Goal: Navigation & Orientation: Locate item on page

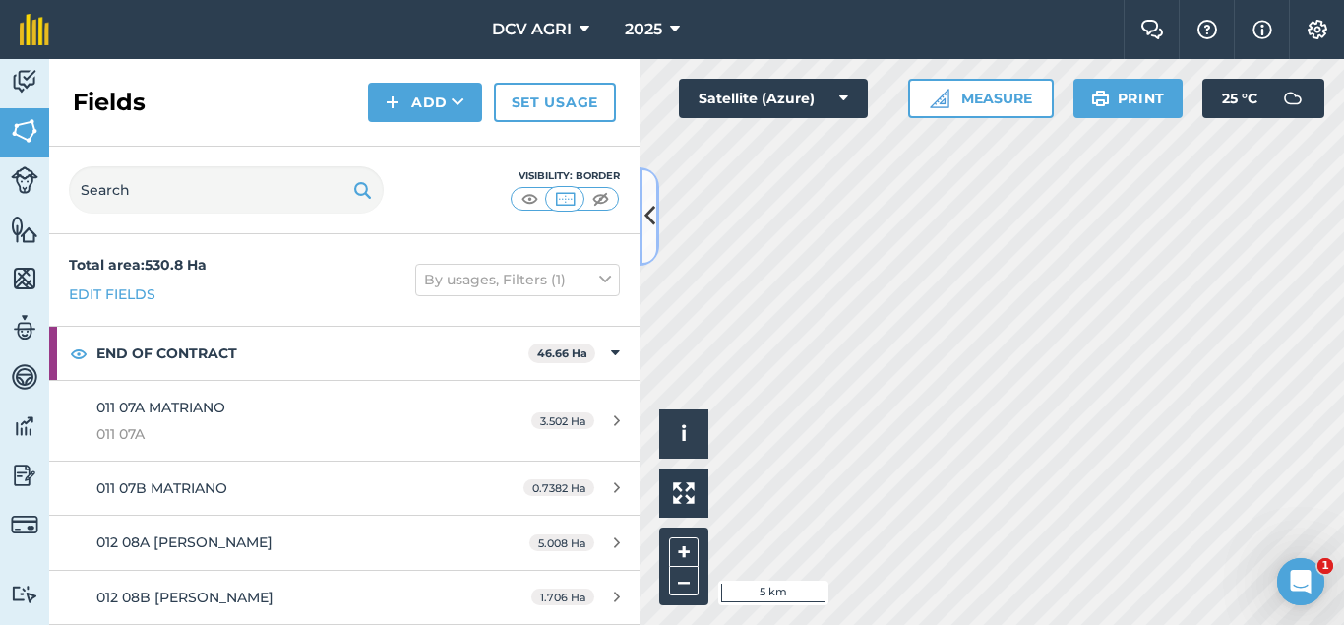
click at [640, 200] on button at bounding box center [650, 216] width 20 height 98
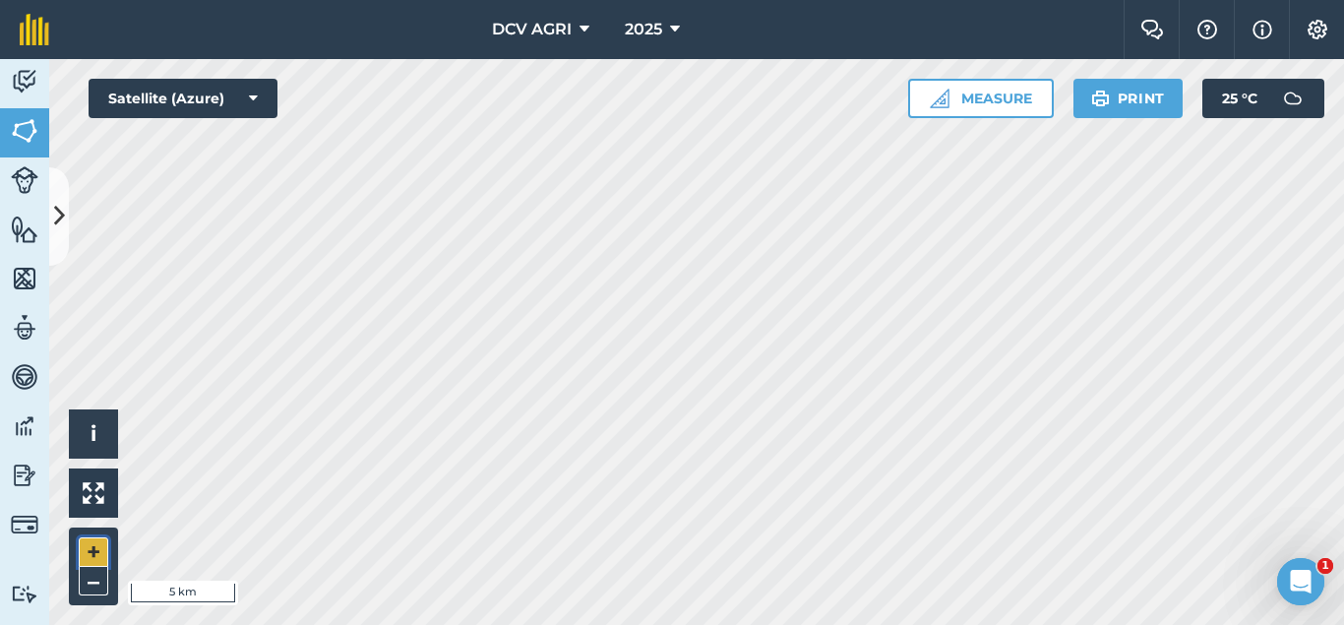
click at [97, 543] on button "+" at bounding box center [94, 552] width 30 height 30
click at [94, 548] on button "+" at bounding box center [94, 552] width 30 height 30
click at [92, 544] on button "+" at bounding box center [94, 552] width 30 height 30
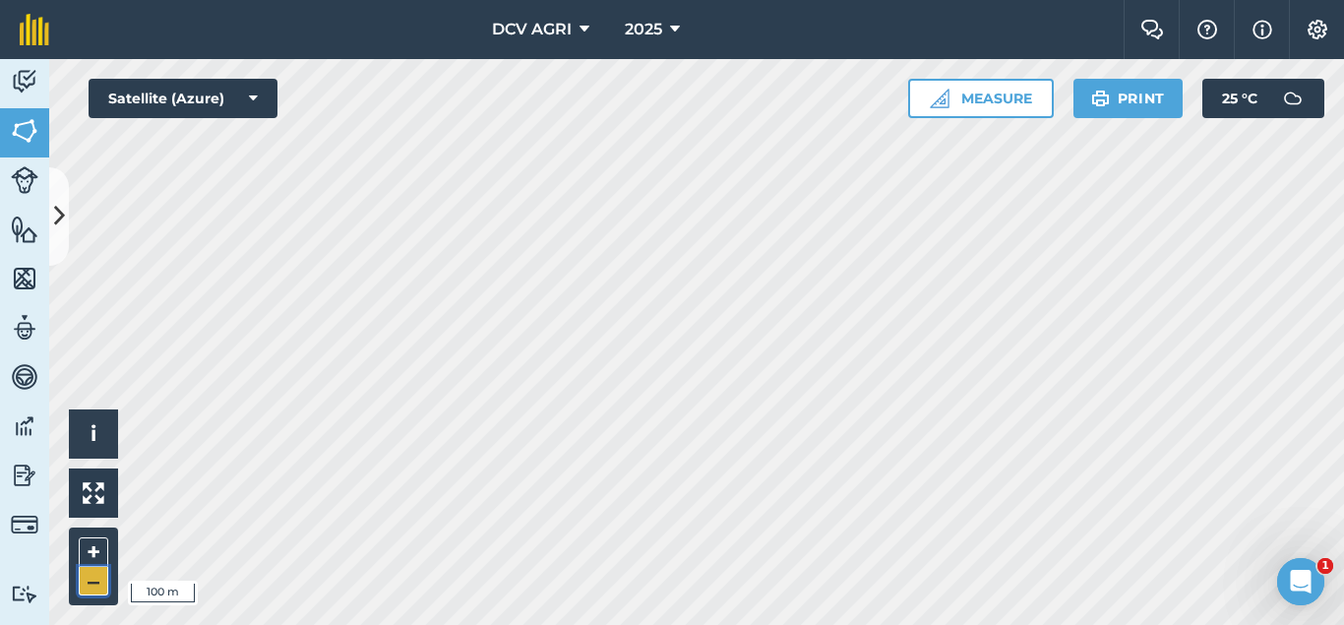
click at [84, 580] on button "–" at bounding box center [94, 581] width 30 height 29
click at [90, 558] on button "+" at bounding box center [94, 552] width 30 height 30
click at [1076, 102] on div "Hello i © 2025 TomTom, Microsoft 50 m + – Satellite (Azure) Measure Print 25 ° C" at bounding box center [696, 342] width 1295 height 566
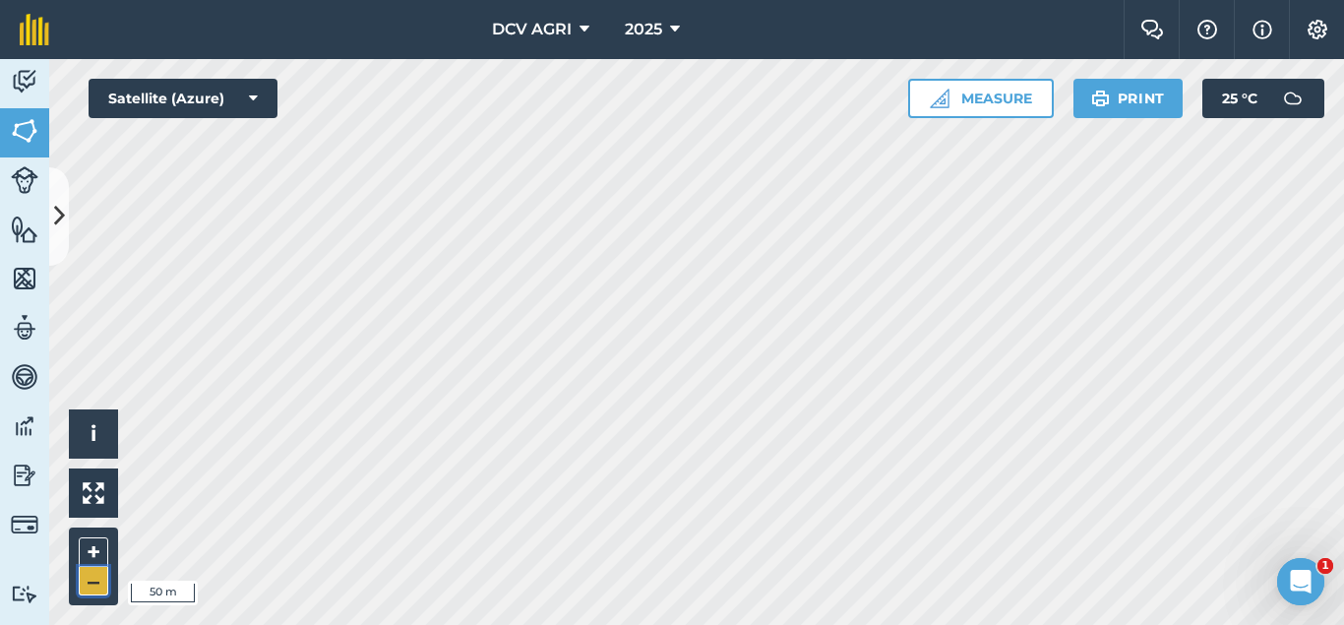
click at [99, 592] on button "–" at bounding box center [94, 581] width 30 height 29
click at [97, 543] on button "+" at bounding box center [94, 552] width 30 height 30
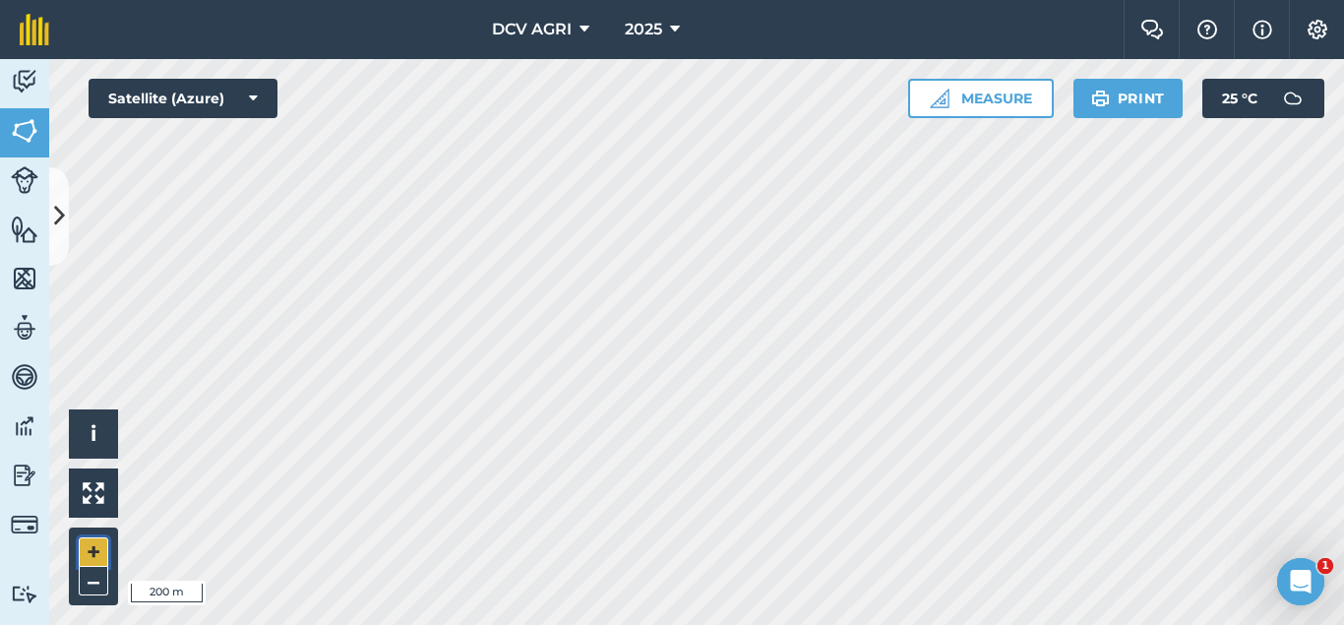
click at [97, 543] on button "+" at bounding box center [94, 552] width 30 height 30
click at [92, 558] on button "+" at bounding box center [94, 552] width 30 height 30
click at [99, 552] on button "+" at bounding box center [94, 552] width 30 height 30
click at [88, 580] on button "–" at bounding box center [94, 581] width 30 height 29
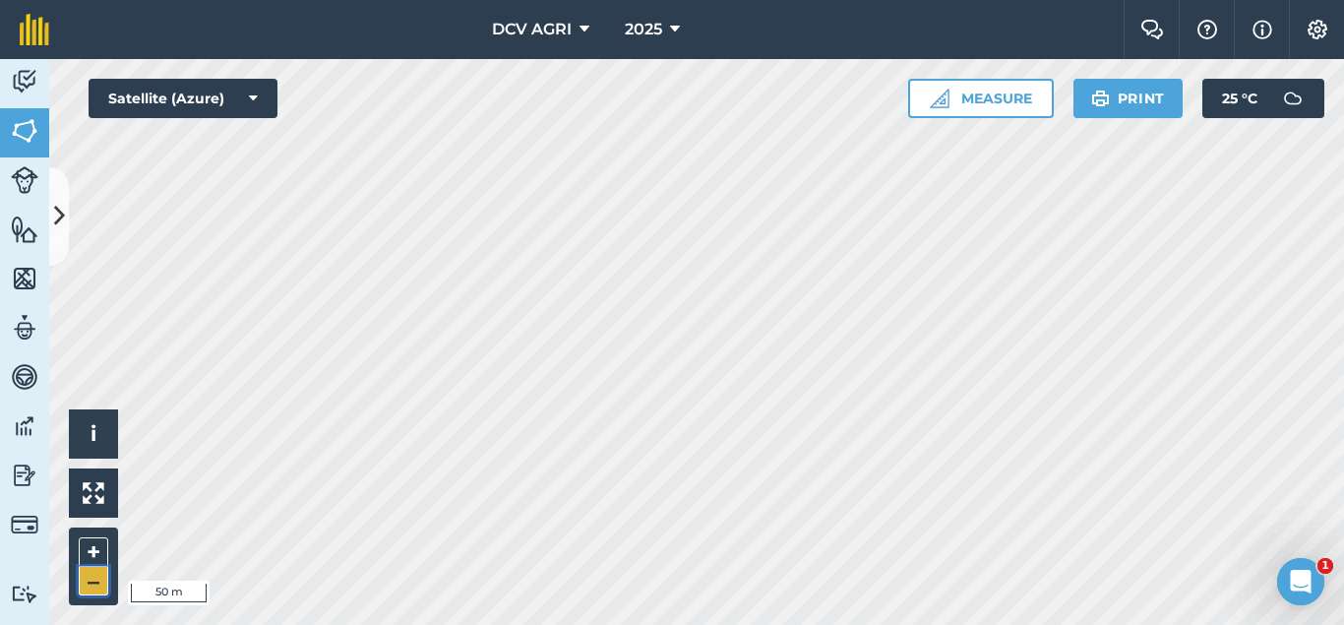
click at [88, 580] on button "–" at bounding box center [94, 581] width 30 height 29
click at [101, 578] on button "–" at bounding box center [94, 581] width 30 height 29
click at [90, 558] on button "+" at bounding box center [94, 552] width 30 height 30
click at [968, 56] on div "DCV AGRI 2025 Farm Chat Help Info Settings DCV AGRI - 2025 Reproduced with the …" at bounding box center [672, 312] width 1344 height 625
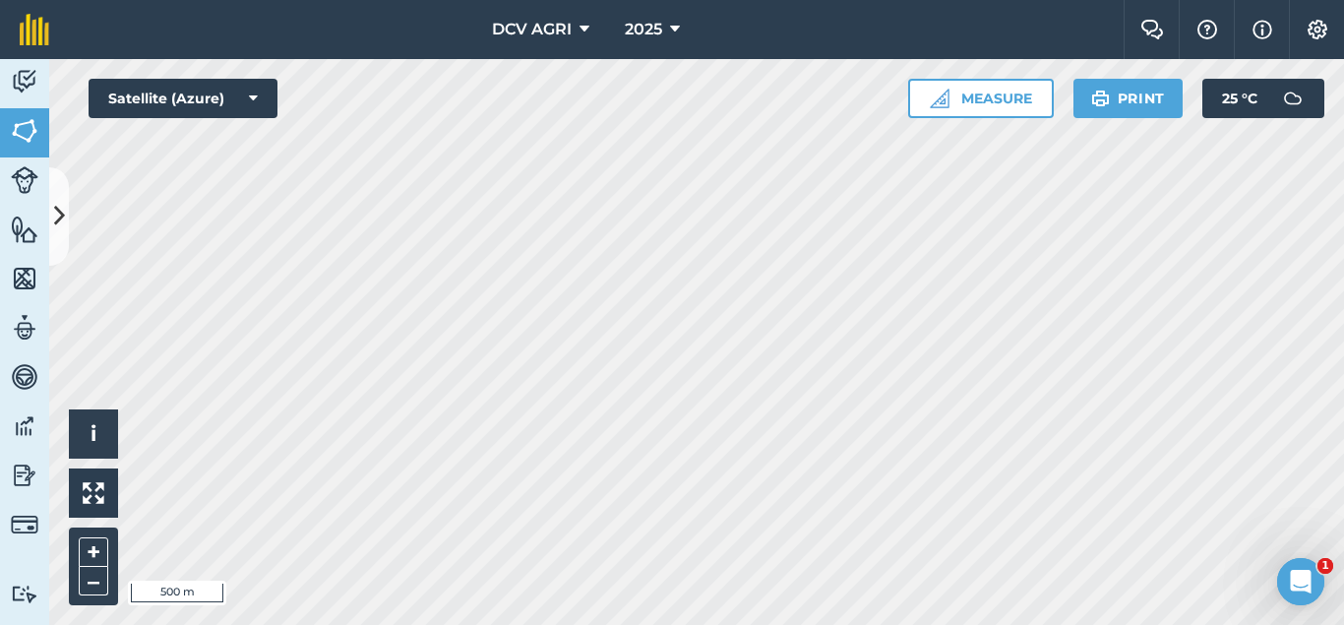
click at [2, 117] on div "Activity Fields Livestock Features Maps Team Vehicles Data Reporting Billing Tu…" at bounding box center [672, 342] width 1344 height 566
click at [85, 583] on button "–" at bounding box center [94, 581] width 30 height 29
click at [98, 552] on button "+" at bounding box center [94, 552] width 30 height 30
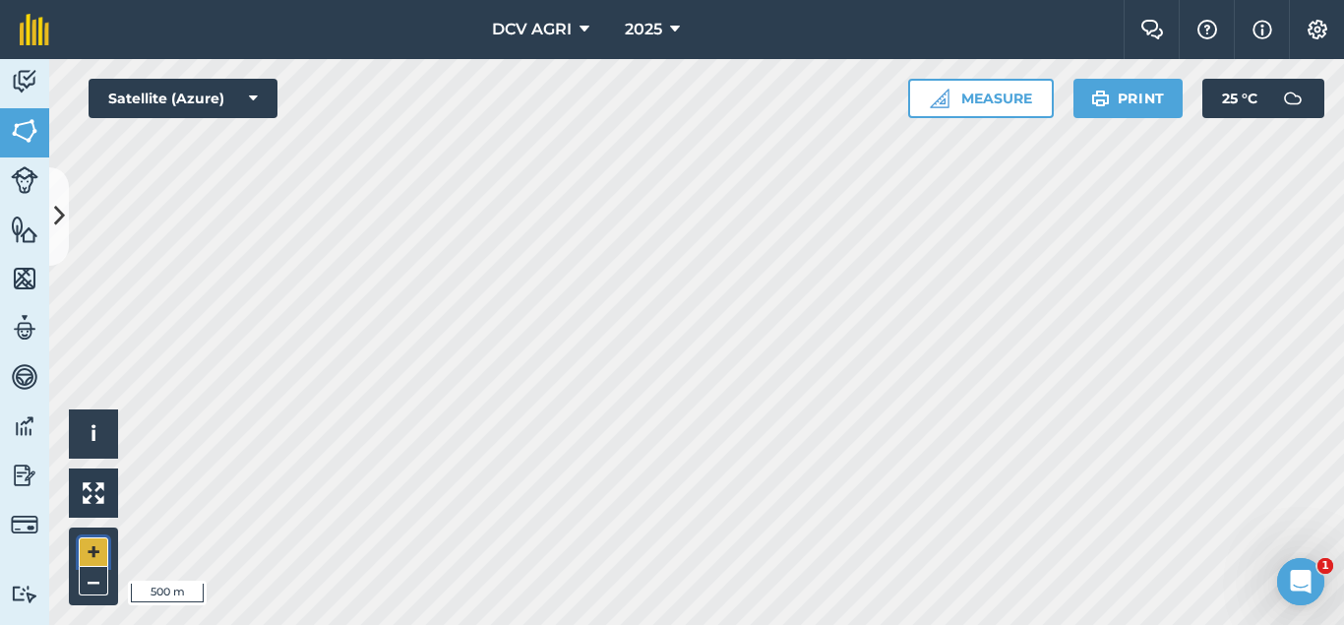
click at [98, 552] on button "+" at bounding box center [94, 552] width 30 height 30
click at [83, 549] on button "+" at bounding box center [94, 552] width 30 height 30
click at [91, 548] on button "+" at bounding box center [94, 552] width 30 height 30
click at [95, 580] on button "–" at bounding box center [94, 581] width 30 height 29
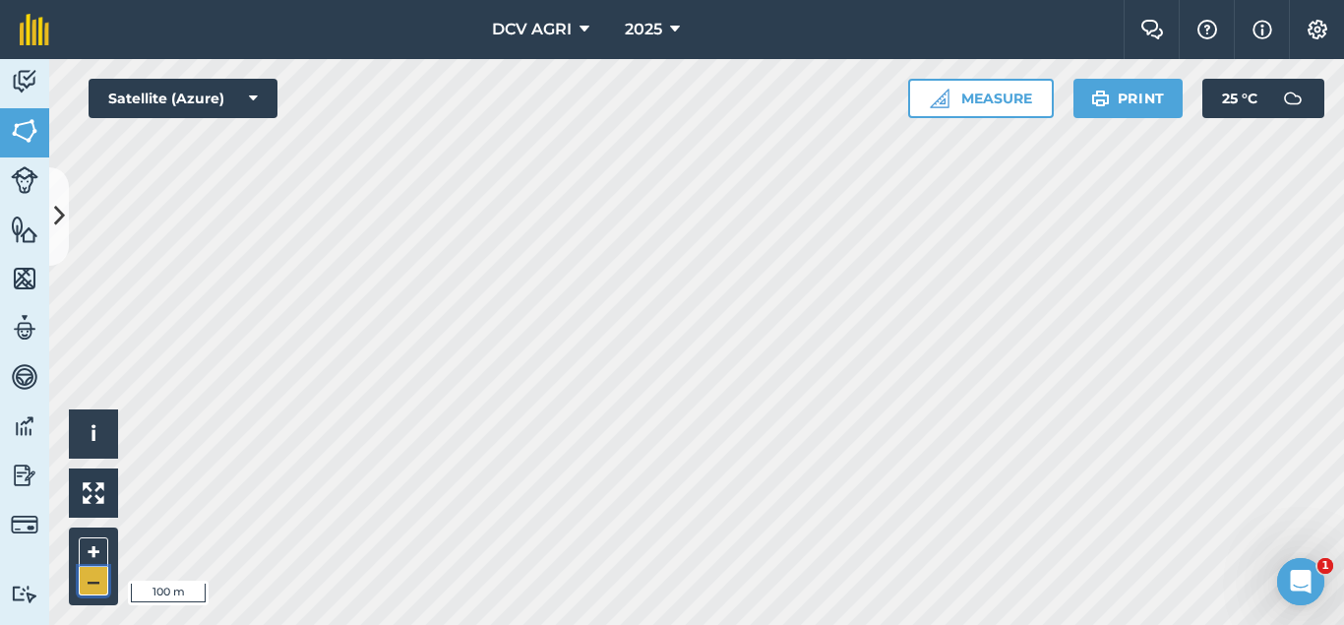
click at [95, 580] on button "–" at bounding box center [94, 581] width 30 height 29
click at [89, 546] on button "+" at bounding box center [94, 552] width 30 height 30
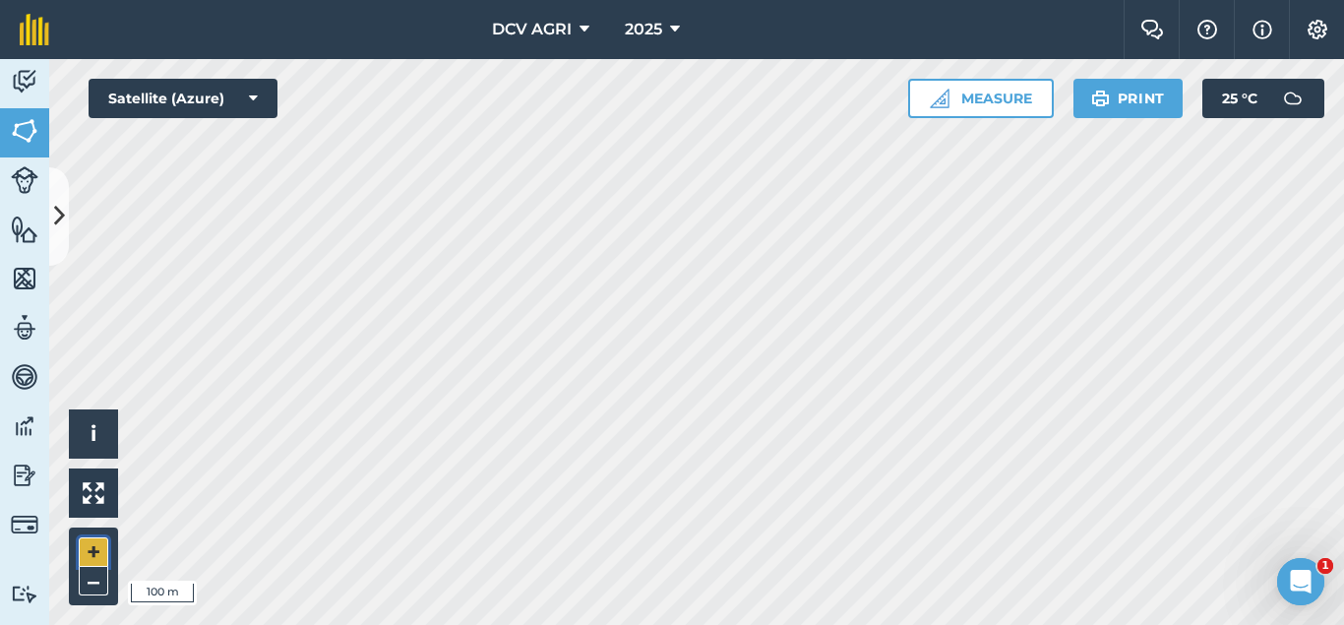
click at [87, 543] on button "+" at bounding box center [94, 552] width 30 height 30
click at [88, 547] on button "+" at bounding box center [94, 552] width 30 height 30
click at [95, 573] on button "–" at bounding box center [94, 581] width 30 height 29
click at [92, 552] on button "+" at bounding box center [94, 552] width 30 height 30
click at [100, 589] on button "–" at bounding box center [94, 581] width 30 height 29
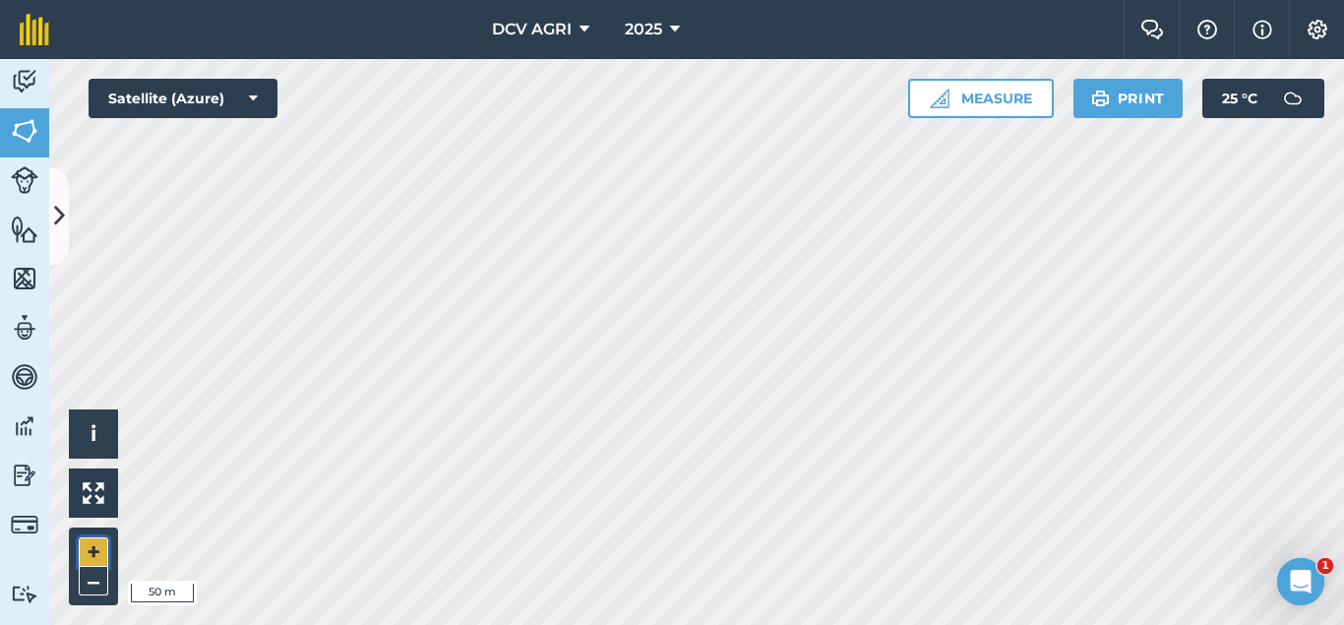
click at [98, 543] on button "+" at bounding box center [94, 552] width 30 height 30
click at [83, 584] on button "–" at bounding box center [94, 581] width 30 height 29
click at [99, 544] on button "+" at bounding box center [94, 552] width 30 height 30
click at [100, 576] on button "–" at bounding box center [94, 581] width 30 height 29
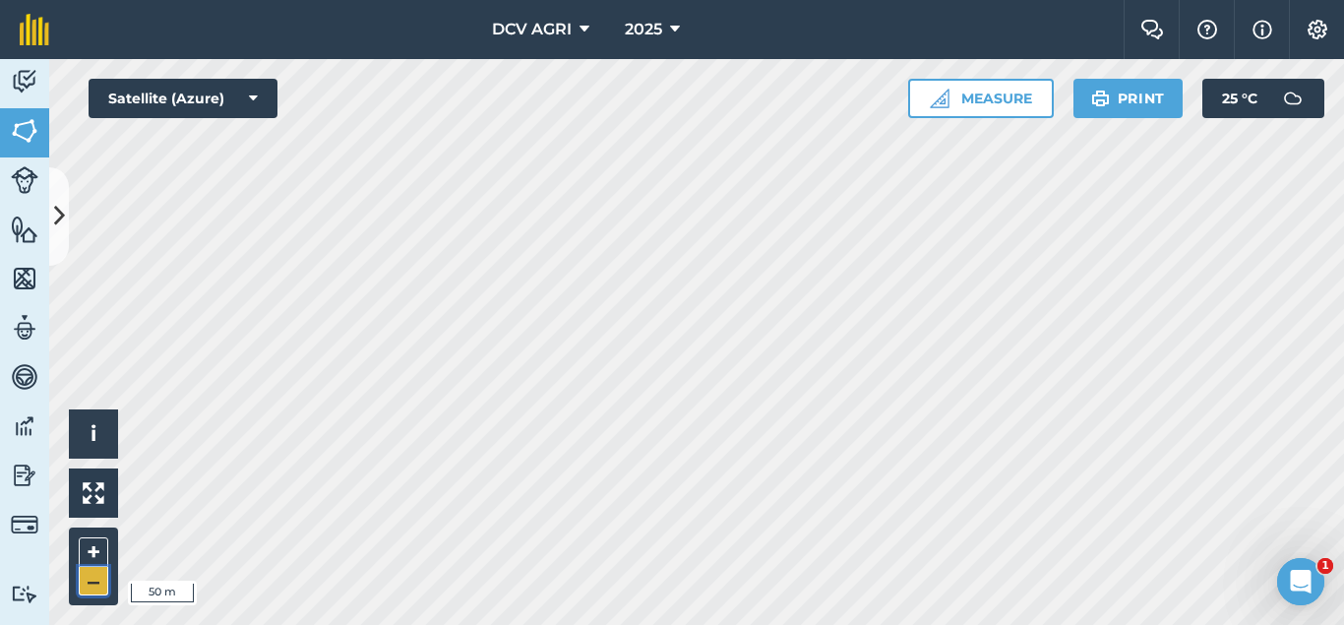
click at [100, 576] on button "–" at bounding box center [94, 581] width 30 height 29
click at [87, 545] on button "+" at bounding box center [94, 552] width 30 height 30
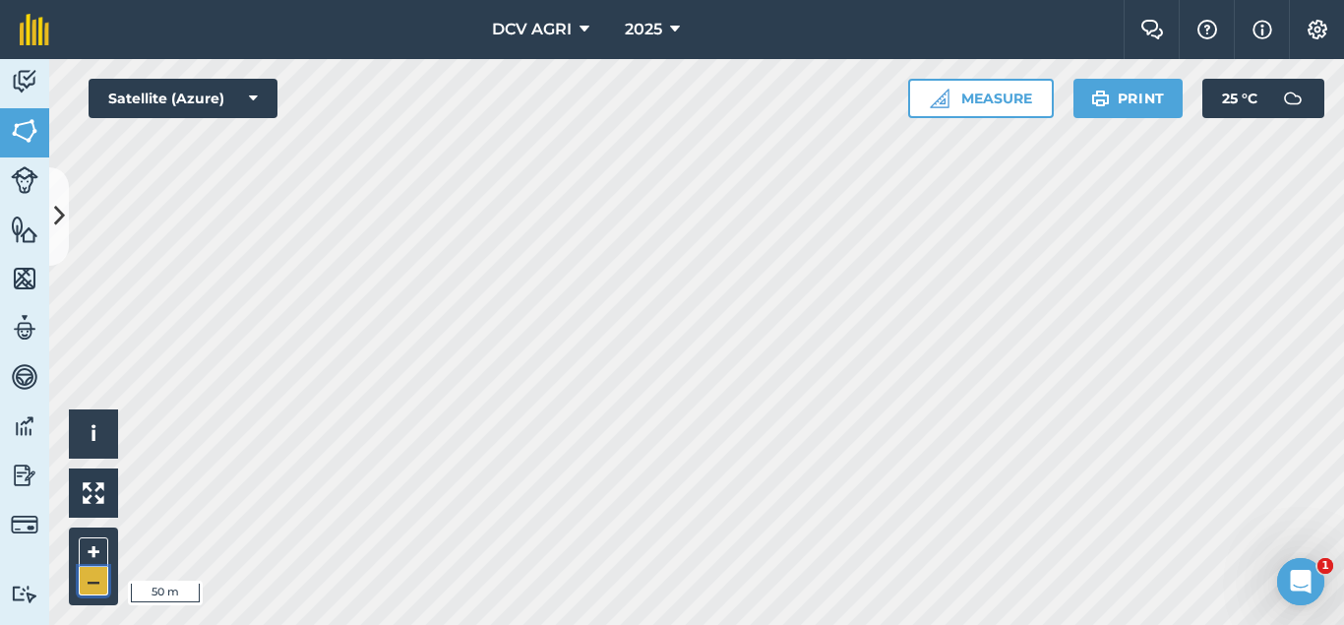
click at [88, 585] on button "–" at bounding box center [94, 581] width 30 height 29
click at [96, 549] on button "+" at bounding box center [94, 552] width 30 height 30
click at [100, 577] on button "–" at bounding box center [94, 581] width 30 height 29
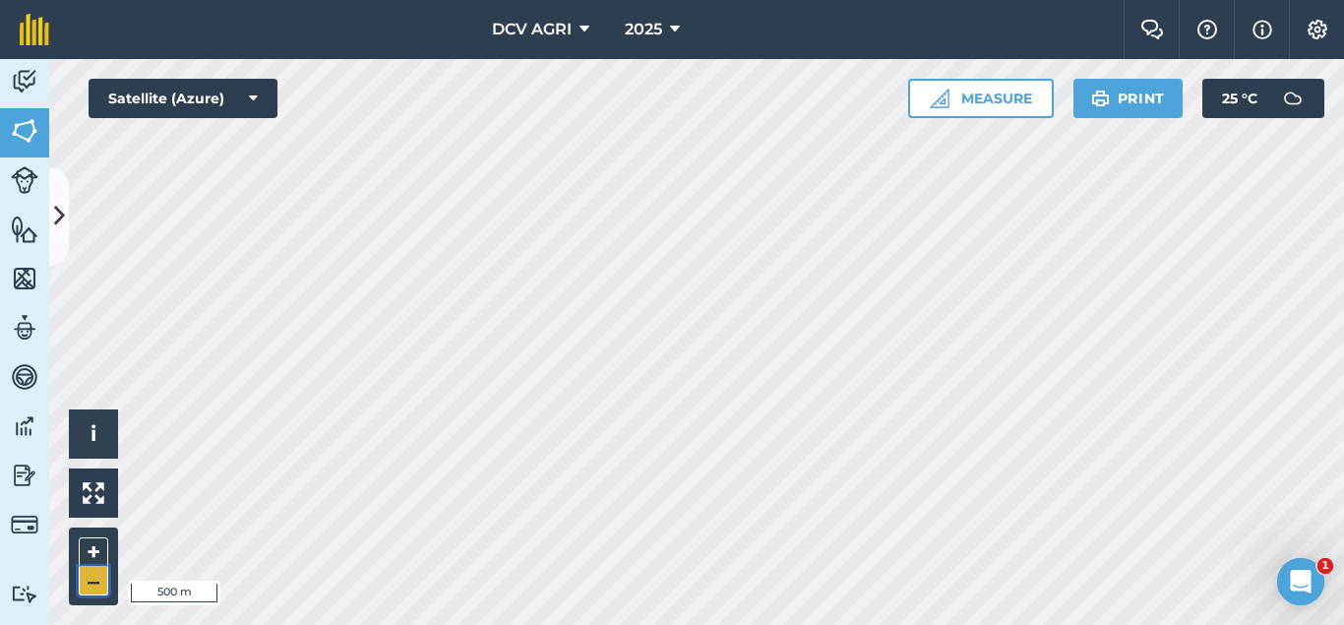
click at [94, 584] on button "–" at bounding box center [94, 581] width 30 height 29
click at [95, 538] on button "+" at bounding box center [94, 552] width 30 height 30
